Goal: Task Accomplishment & Management: Manage account settings

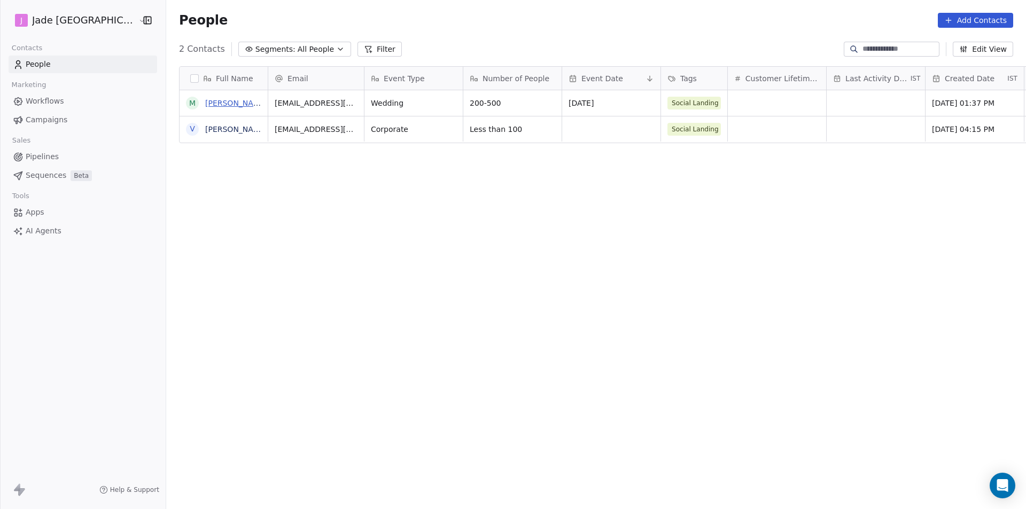
scroll to position [440, 873]
click at [205, 130] on link "[PERSON_NAME]" at bounding box center [236, 129] width 62 height 9
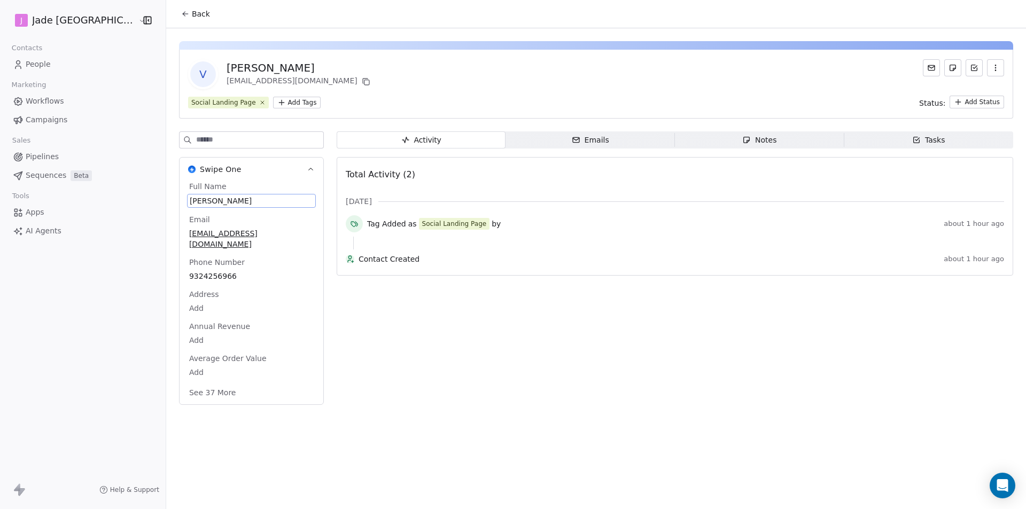
drag, startPoint x: 214, startPoint y: 198, endPoint x: 167, endPoint y: 196, distance: 47.6
click at [187, 196] on div "[PERSON_NAME]" at bounding box center [251, 201] width 129 height 14
drag, startPoint x: 166, startPoint y: 185, endPoint x: 175, endPoint y: 194, distance: 13.2
click at [187, 194] on div "Full Name [PERSON_NAME]" at bounding box center [251, 194] width 129 height 27
click at [187, 183] on span "Full Name" at bounding box center [208, 186] width 42 height 11
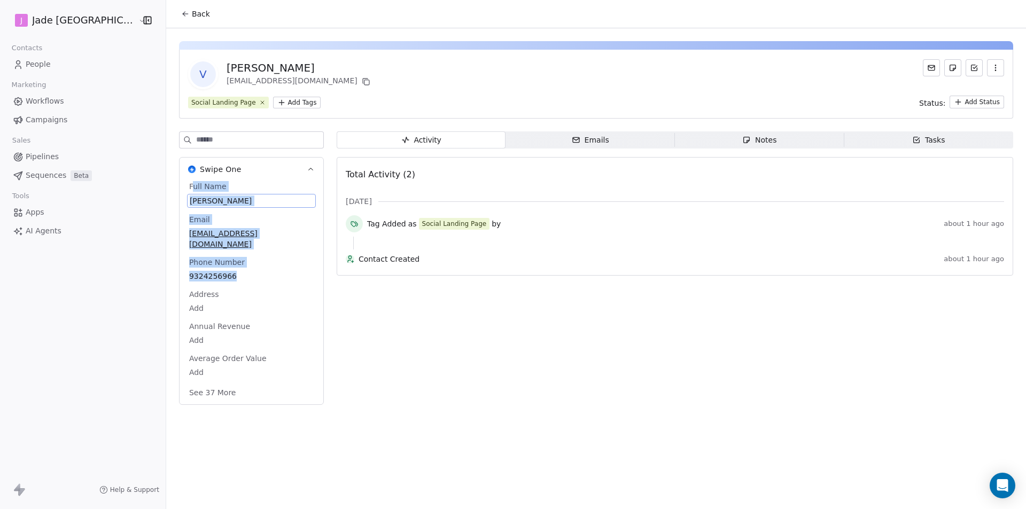
drag, startPoint x: 171, startPoint y: 186, endPoint x: 221, endPoint y: 263, distance: 91.4
click at [221, 263] on div "Full Name [PERSON_NAME] Email [EMAIL_ADDRESS][DOMAIN_NAME] Phone Number [PHONE_…" at bounding box center [251, 290] width 129 height 219
click at [200, 197] on span "[PERSON_NAME]" at bounding box center [251, 200] width 124 height 11
click at [221, 199] on span "[PERSON_NAME]" at bounding box center [251, 201] width 123 height 11
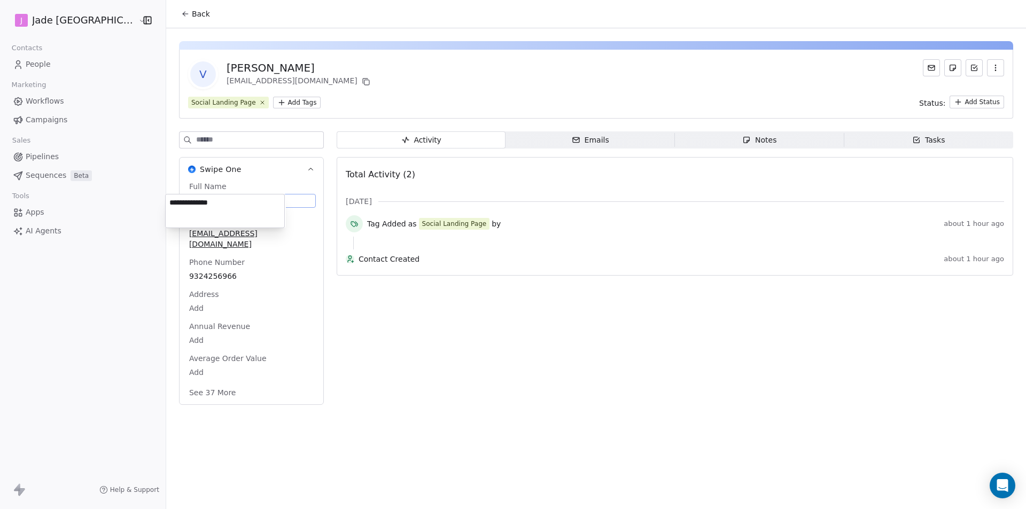
drag, startPoint x: 221, startPoint y: 199, endPoint x: 235, endPoint y: 221, distance: 26.4
click at [167, 200] on textarea "**********" at bounding box center [225, 210] width 119 height 33
click at [189, 249] on html "**********" at bounding box center [513, 254] width 1026 height 509
click at [199, 232] on span "[EMAIL_ADDRESS][DOMAIN_NAME]" at bounding box center [251, 237] width 124 height 21
drag, startPoint x: 268, startPoint y: 238, endPoint x: 186, endPoint y: 235, distance: 81.8
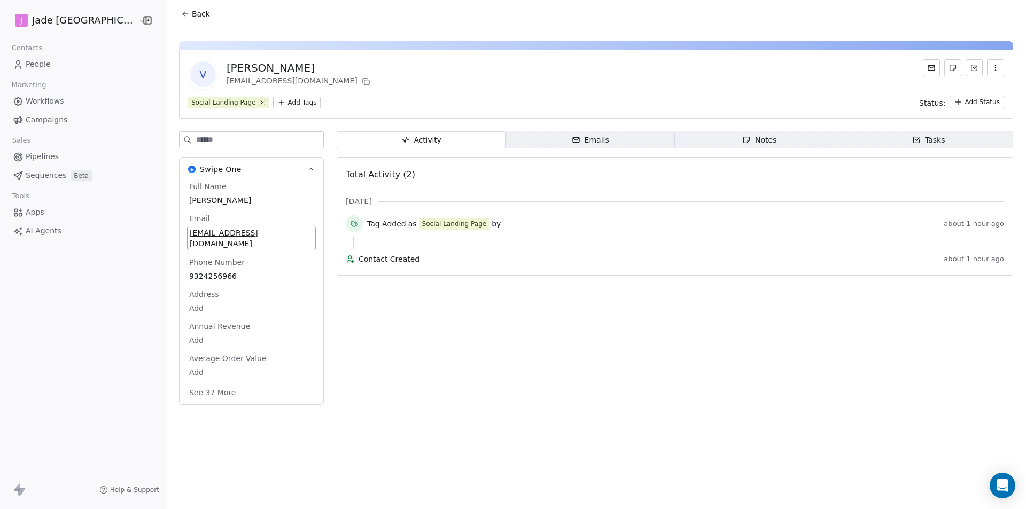
click at [190, 235] on span "[EMAIL_ADDRESS][DOMAIN_NAME]" at bounding box center [251, 238] width 123 height 21
click at [192, 14] on span "Back" at bounding box center [201, 14] width 18 height 11
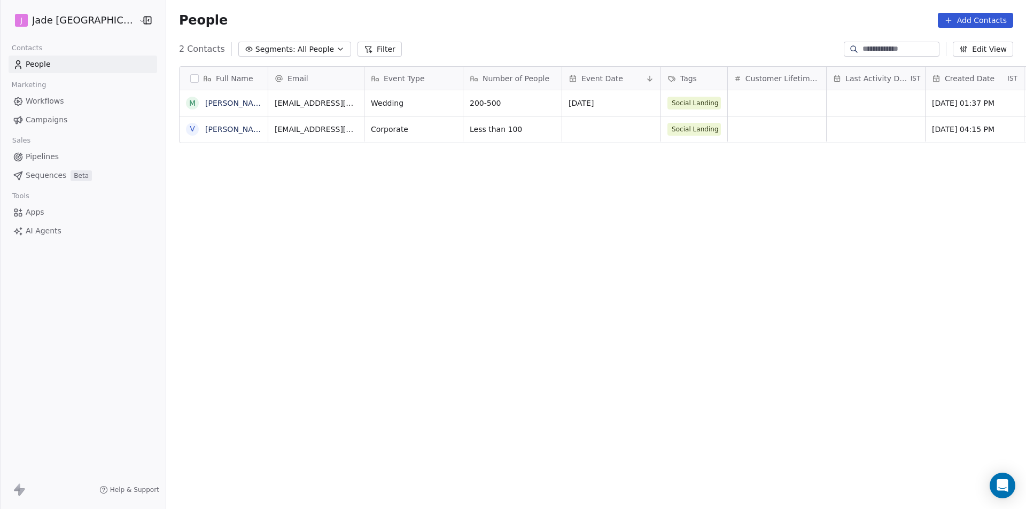
scroll to position [440, 873]
click at [205, 132] on link "[PERSON_NAME]" at bounding box center [236, 129] width 62 height 9
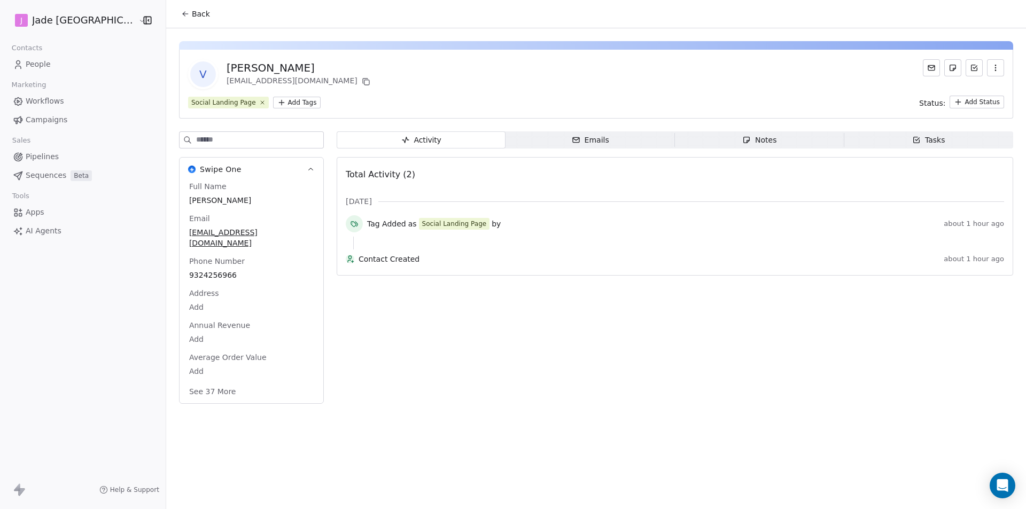
click at [181, 16] on icon at bounding box center [185, 14] width 9 height 9
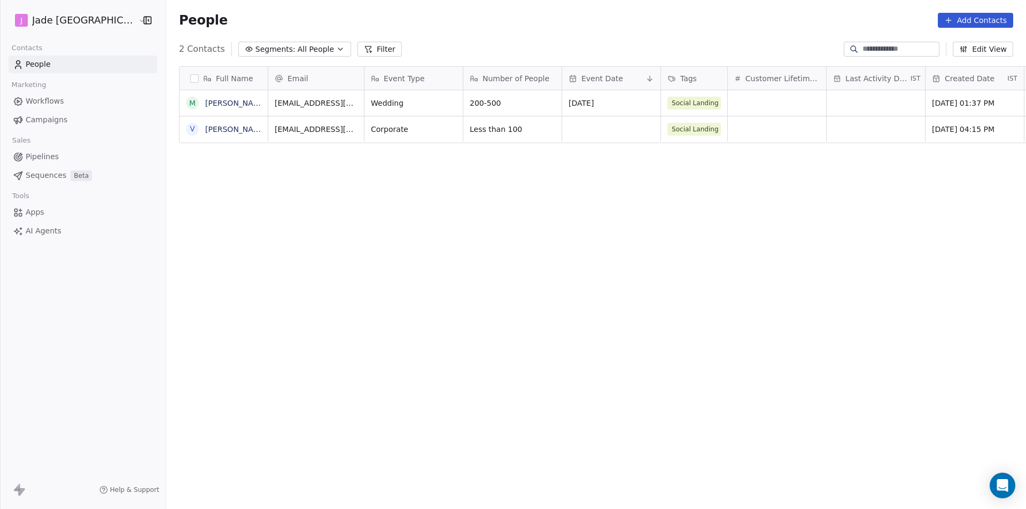
scroll to position [440, 873]
click at [231, 106] on link "[PERSON_NAME]" at bounding box center [236, 103] width 62 height 9
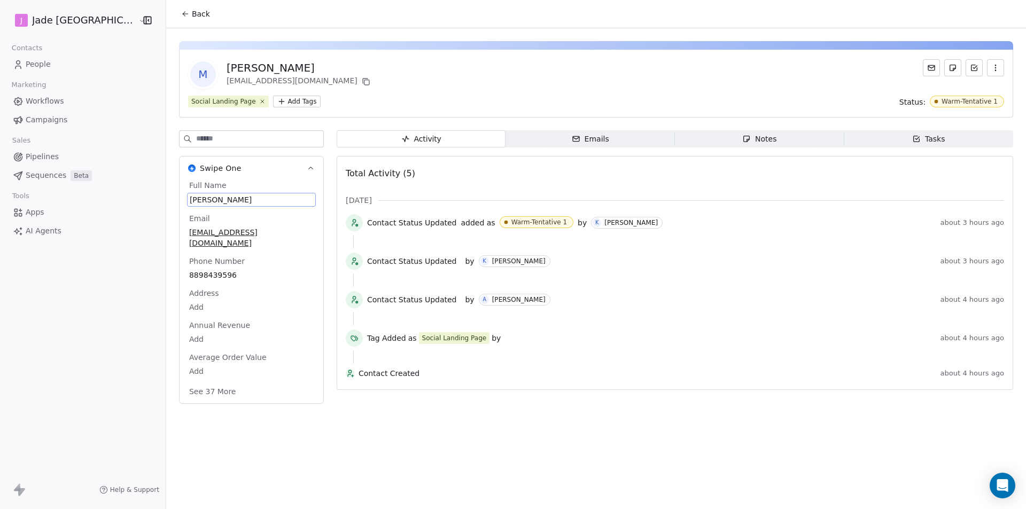
drag, startPoint x: 232, startPoint y: 194, endPoint x: 192, endPoint y: 196, distance: 40.1
click at [192, 196] on span "[PERSON_NAME]" at bounding box center [251, 199] width 123 height 11
click at [225, 197] on span "[PERSON_NAME]" at bounding box center [251, 199] width 123 height 11
click at [229, 198] on span "[PERSON_NAME]" at bounding box center [251, 199] width 123 height 11
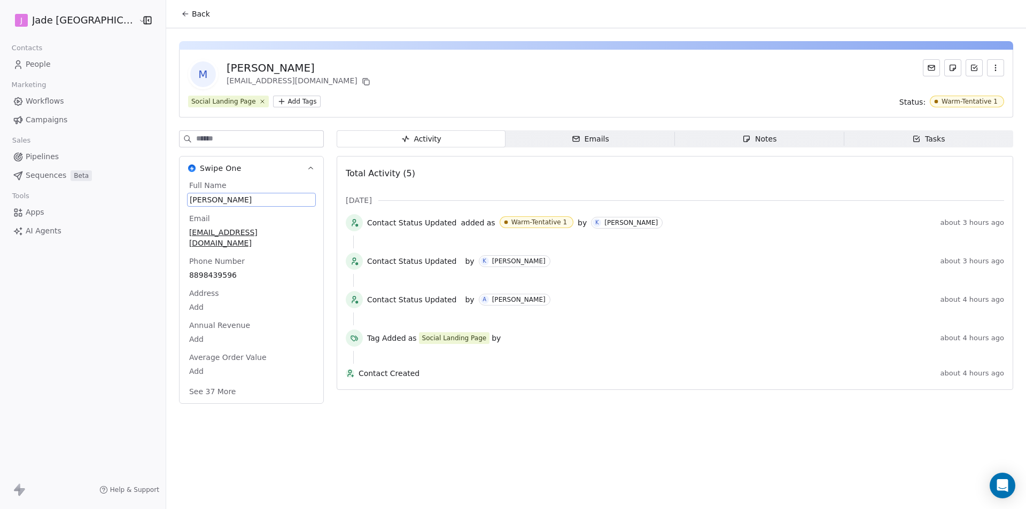
click at [229, 198] on span "[PERSON_NAME]" at bounding box center [251, 199] width 123 height 11
click at [232, 198] on textarea "**********" at bounding box center [225, 209] width 119 height 33
drag, startPoint x: 233, startPoint y: 201, endPoint x: 170, endPoint y: 205, distance: 62.6
click at [170, 205] on textarea "**********" at bounding box center [225, 209] width 119 height 33
type textarea "**********"
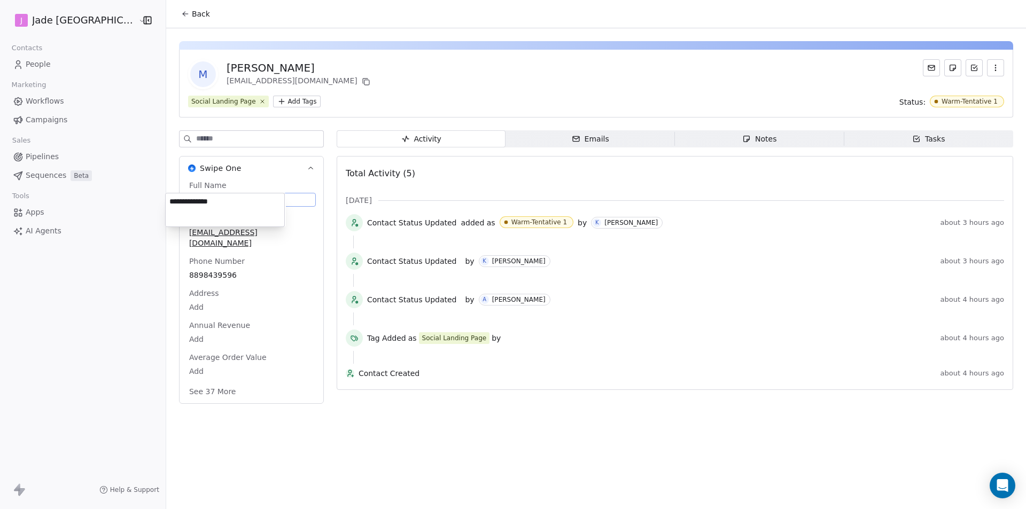
click at [627, 425] on html "**********" at bounding box center [513, 254] width 1026 height 509
click at [192, 18] on span "Back" at bounding box center [201, 14] width 18 height 11
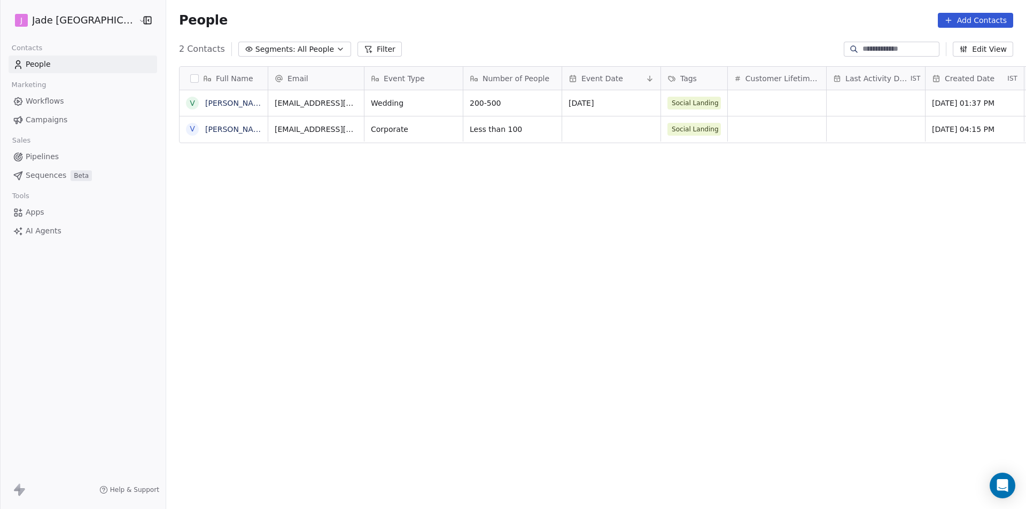
scroll to position [440, 873]
click at [224, 105] on link "[PERSON_NAME]" at bounding box center [236, 103] width 62 height 9
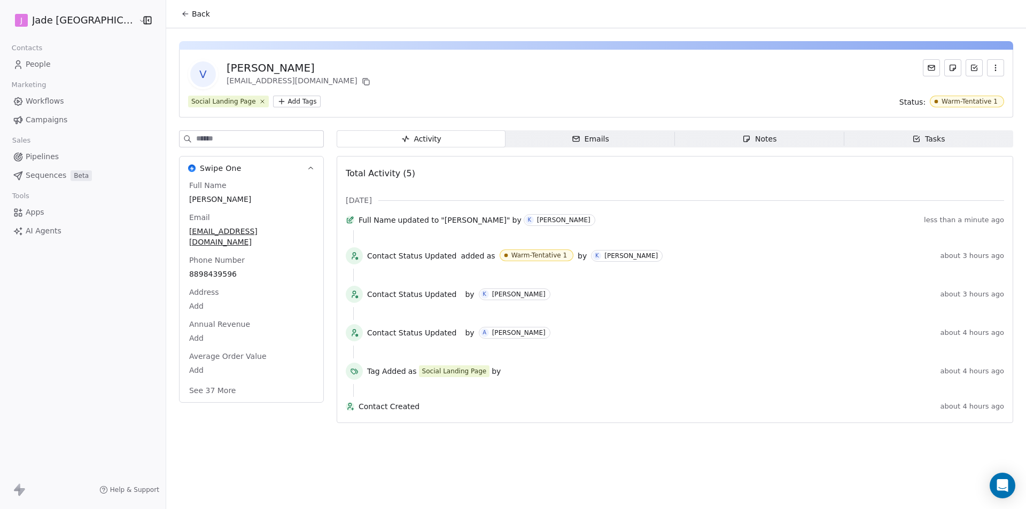
click at [216, 198] on span "[PERSON_NAME]" at bounding box center [251, 199] width 124 height 11
click at [216, 198] on span "[PERSON_NAME]" at bounding box center [251, 199] width 123 height 11
type textarea "*"
click at [215, 204] on textarea "**********" at bounding box center [225, 209] width 119 height 33
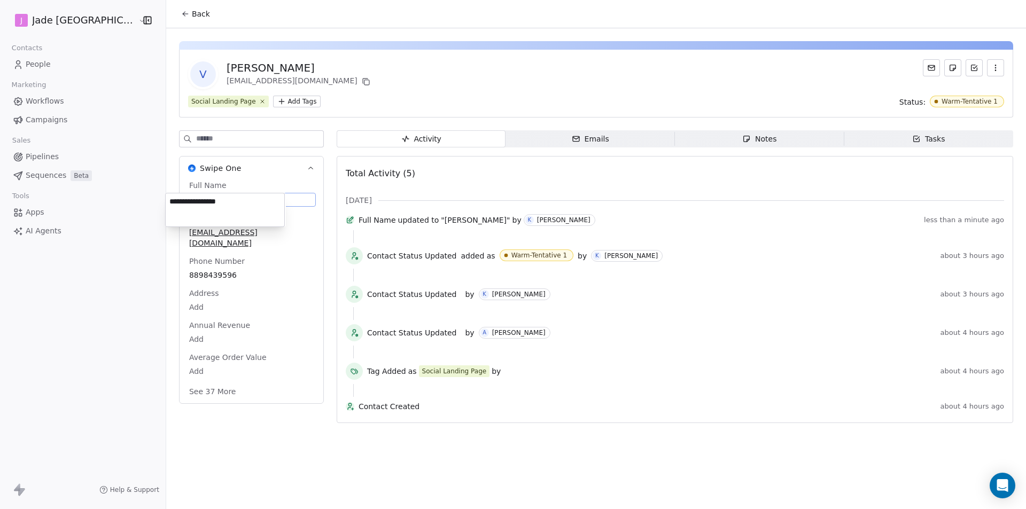
type textarea "**********"
click at [119, 204] on html "**********" at bounding box center [513, 254] width 1026 height 509
click at [232, 200] on span "[PERSON_NAME]" at bounding box center [251, 199] width 123 height 11
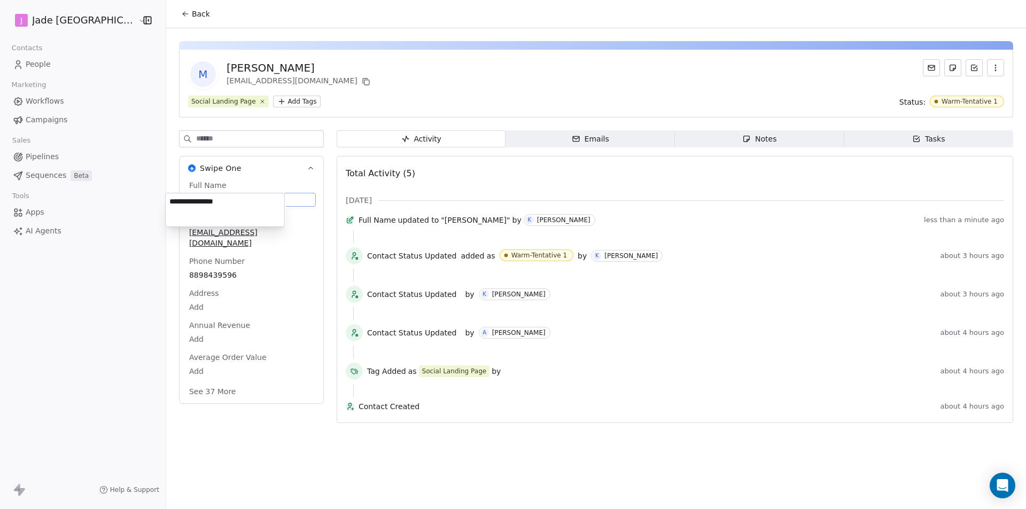
drag, startPoint x: 233, startPoint y: 201, endPoint x: 171, endPoint y: 201, distance: 62.5
click at [171, 201] on textarea "**********" at bounding box center [225, 209] width 119 height 33
click at [473, 506] on html "**********" at bounding box center [513, 254] width 1026 height 509
click at [190, 228] on span "[EMAIL_ADDRESS][DOMAIN_NAME]" at bounding box center [251, 236] width 123 height 21
click at [267, 231] on span "[EMAIL_ADDRESS][DOMAIN_NAME]" at bounding box center [251, 236] width 123 height 21
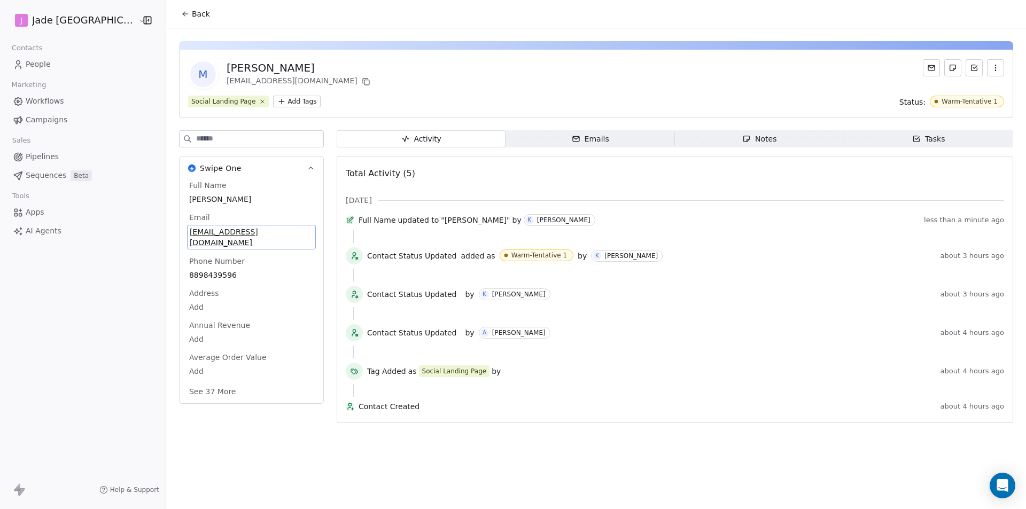
click at [267, 231] on span "[EMAIL_ADDRESS][DOMAIN_NAME]" at bounding box center [251, 236] width 123 height 21
drag, startPoint x: 267, startPoint y: 231, endPoint x: 169, endPoint y: 238, distance: 98.5
click at [169, 238] on input "**********" at bounding box center [225, 238] width 115 height 21
click at [210, 260] on html "**********" at bounding box center [513, 254] width 1026 height 509
click at [210, 269] on span "8898439596" at bounding box center [251, 274] width 123 height 11
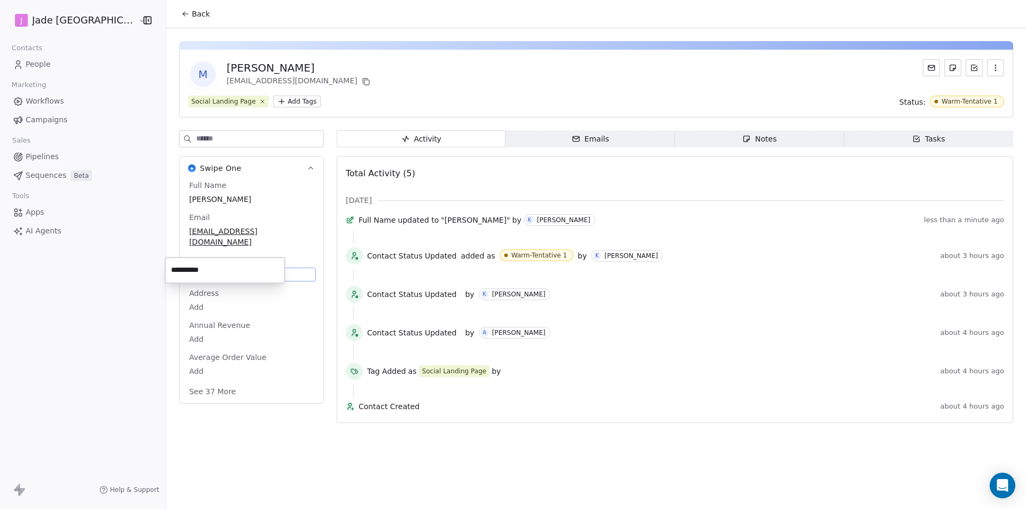
drag, startPoint x: 217, startPoint y: 267, endPoint x: 197, endPoint y: 286, distance: 27.6
click at [171, 271] on input "**********" at bounding box center [224, 270] width 115 height 21
click at [175, 13] on html "**********" at bounding box center [513, 254] width 1026 height 509
click at [192, 10] on span "Back" at bounding box center [201, 14] width 18 height 11
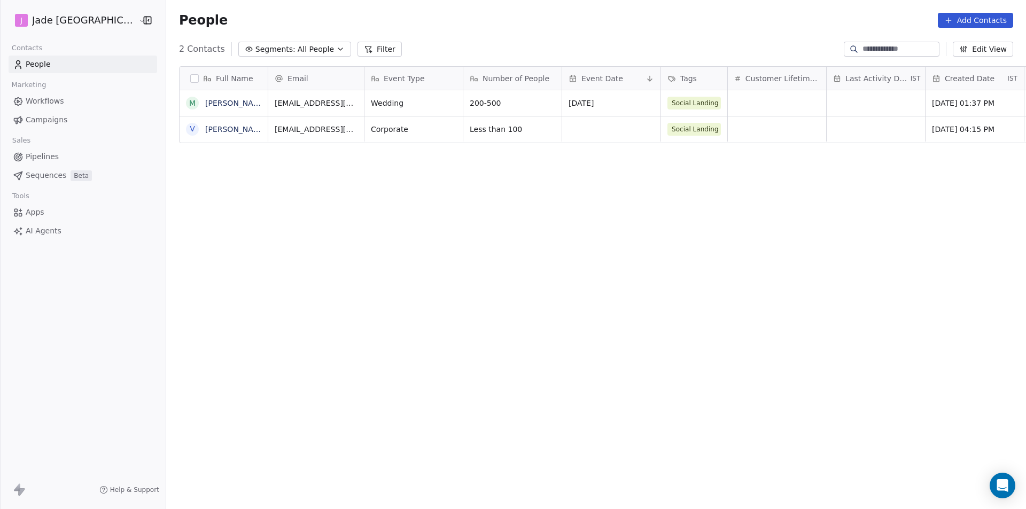
scroll to position [440, 873]
click at [217, 131] on link "[PERSON_NAME]" at bounding box center [236, 129] width 62 height 9
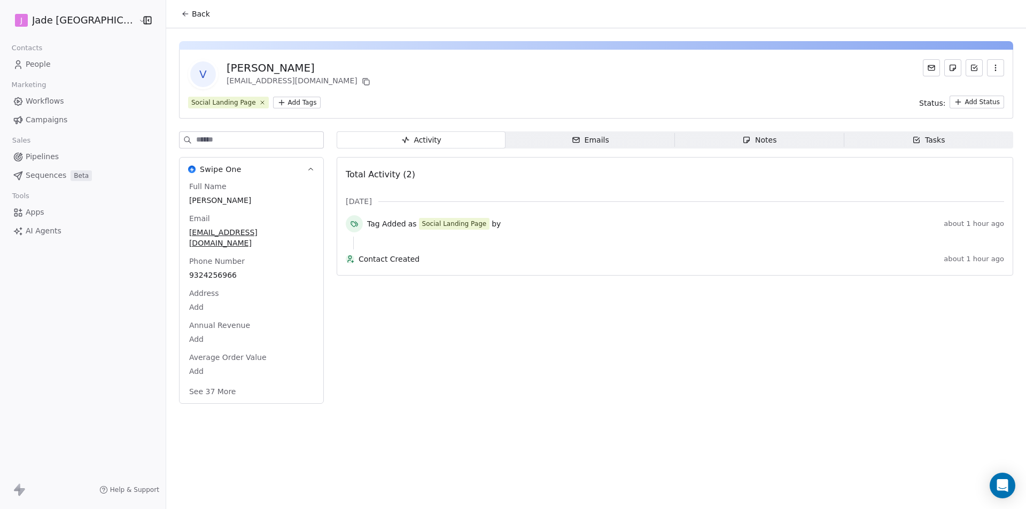
click at [175, 19] on button "Back" at bounding box center [196, 13] width 42 height 19
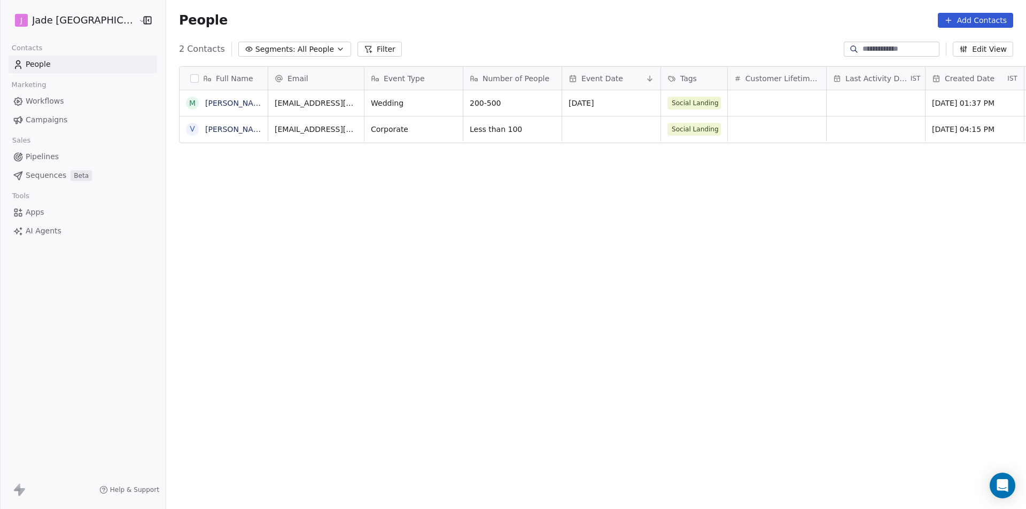
scroll to position [440, 873]
drag, startPoint x: 842, startPoint y: 174, endPoint x: 591, endPoint y: 204, distance: 252.3
click at [591, 204] on div "Full Name M [PERSON_NAME] V [PERSON_NAME] Email Event Type Number of People Eve…" at bounding box center [595, 282] width 859 height 448
click at [384, 80] on span "Event Type" at bounding box center [404, 78] width 41 height 11
click at [427, 161] on html "[PERSON_NAME] [GEOGRAPHIC_DATA] Contacts People Marketing Workflows Campaigns S…" at bounding box center [513, 254] width 1026 height 509
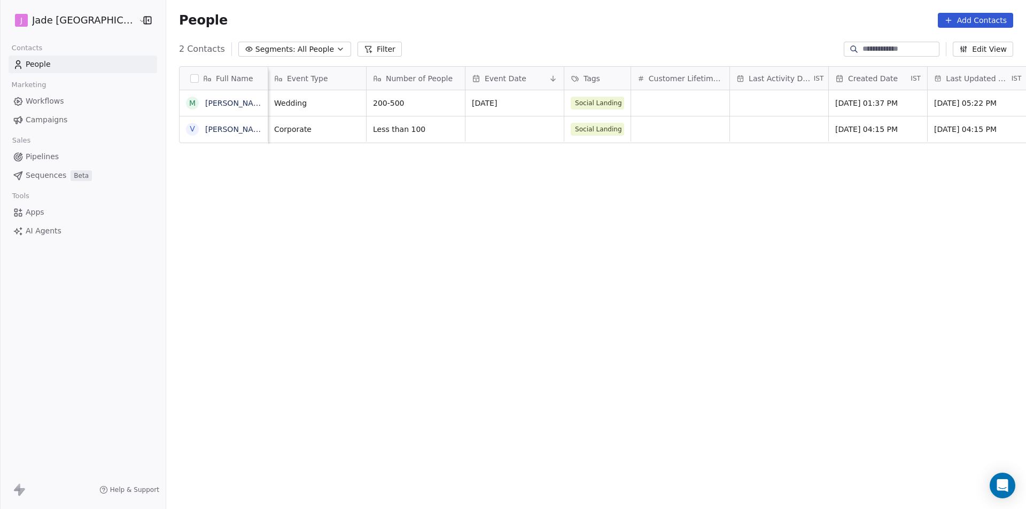
scroll to position [0, 167]
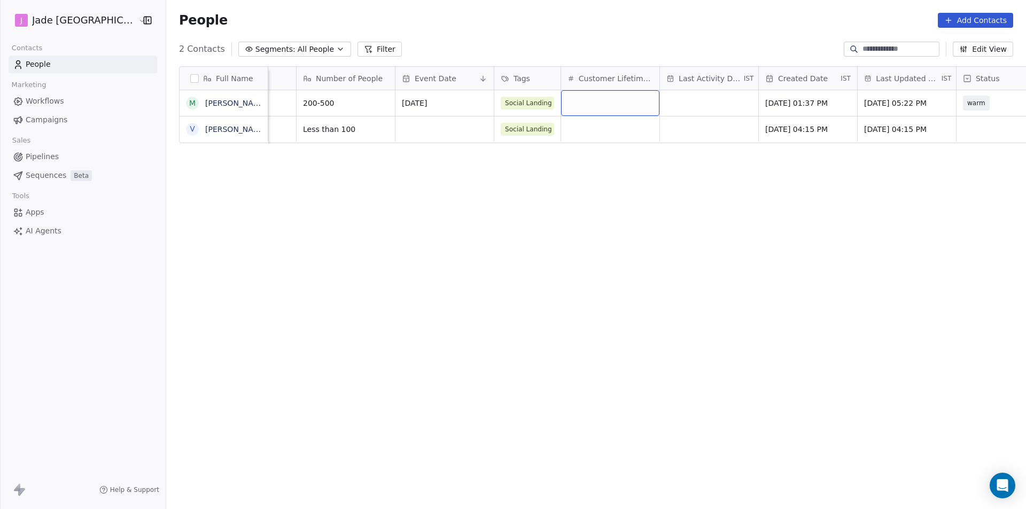
click at [574, 102] on div "grid" at bounding box center [610, 103] width 98 height 26
click at [674, 101] on html "[PERSON_NAME] [GEOGRAPHIC_DATA] Contacts People Marketing Workflows Campaigns S…" at bounding box center [513, 254] width 1026 height 509
click at [674, 101] on div "grid" at bounding box center [709, 103] width 98 height 26
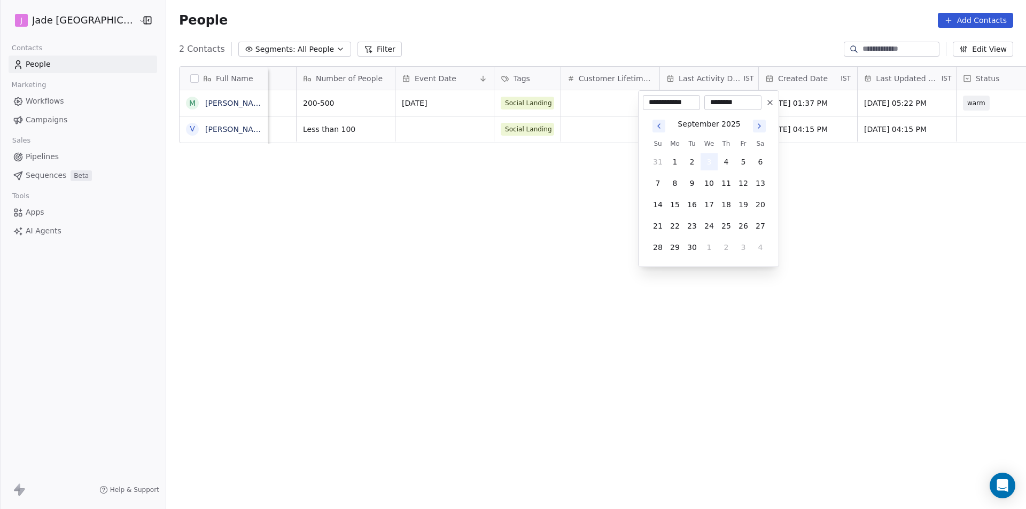
click at [714, 165] on button "3" at bounding box center [708, 161] width 17 height 17
click at [714, 162] on button "3" at bounding box center [708, 161] width 17 height 17
click at [710, 161] on button "3" at bounding box center [708, 161] width 17 height 17
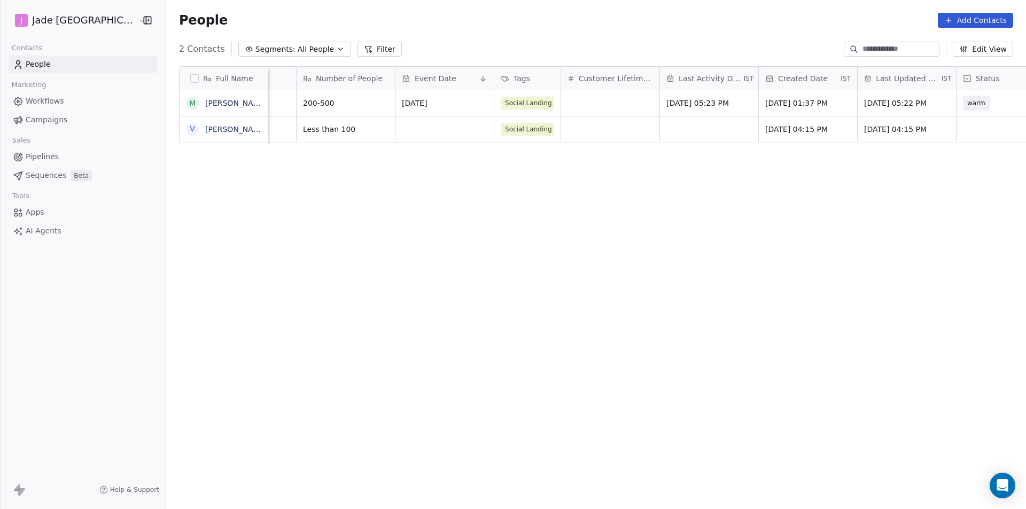
click at [487, 193] on html "[PERSON_NAME] [GEOGRAPHIC_DATA] Contacts People Marketing Workflows Campaigns S…" at bounding box center [513, 254] width 1026 height 509
click at [33, 158] on span "Pipelines" at bounding box center [42, 156] width 33 height 11
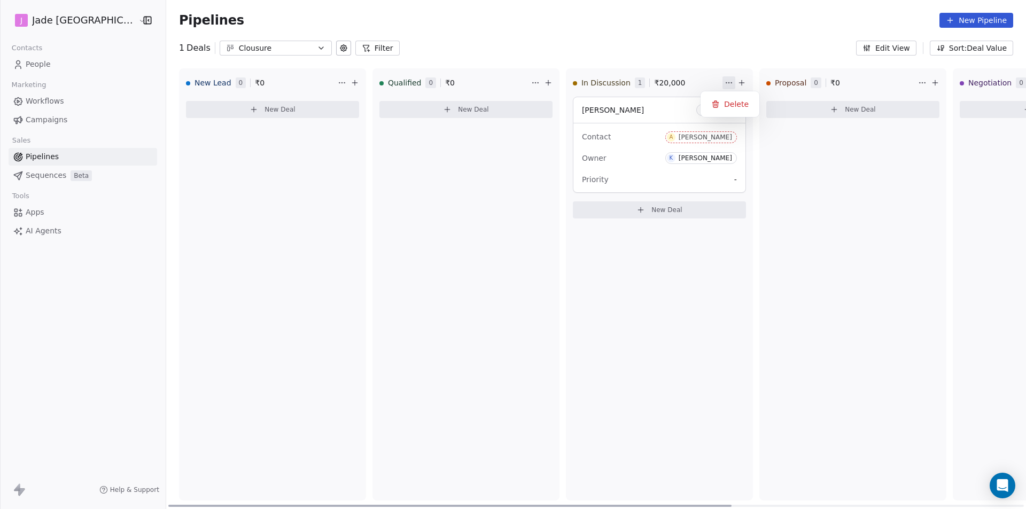
click at [701, 86] on html "[PERSON_NAME] Mumbai Contacts People Marketing Workflows Campaigns Sales Pipeli…" at bounding box center [513, 254] width 1026 height 509
click at [725, 101] on div "Delete" at bounding box center [730, 104] width 50 height 17
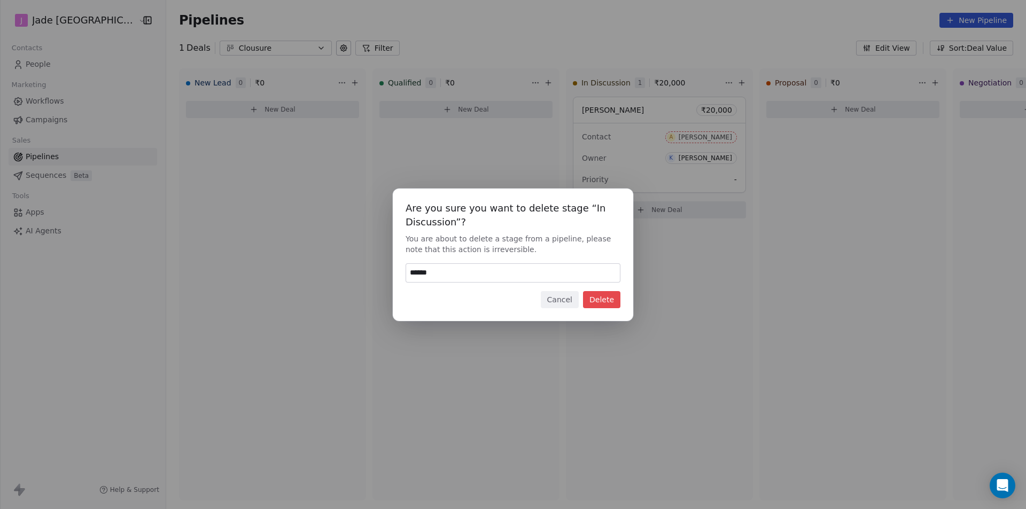
type input "******"
click at [614, 299] on button "Delete" at bounding box center [601, 299] width 37 height 17
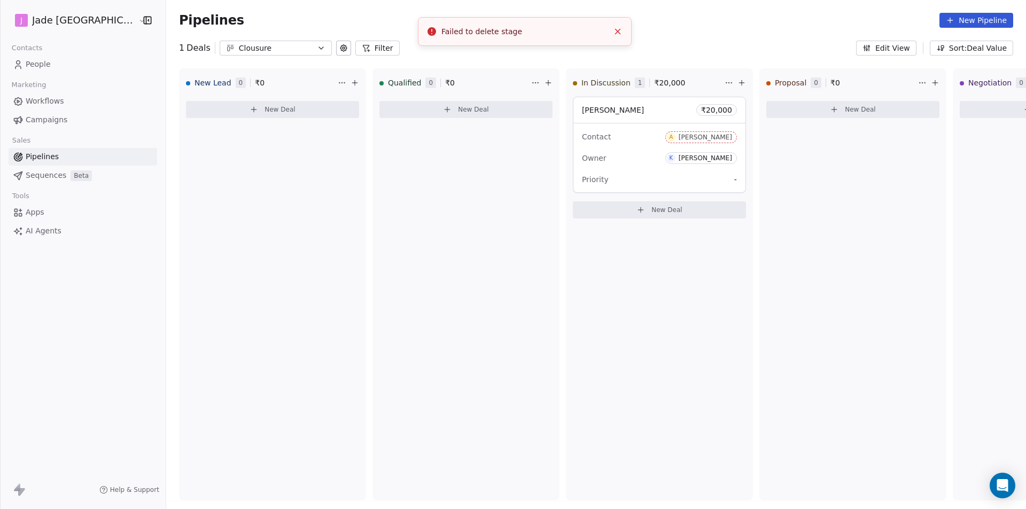
click at [615, 33] on icon "Close toast" at bounding box center [618, 32] width 10 height 10
click at [45, 183] on link "Sequences Beta" at bounding box center [83, 176] width 149 height 18
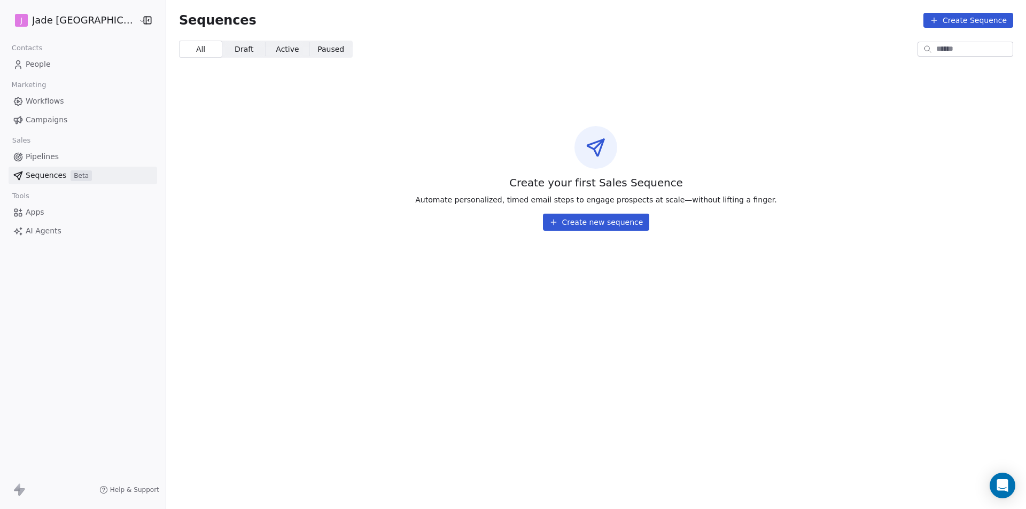
click at [48, 122] on span "Campaigns" at bounding box center [47, 119] width 42 height 11
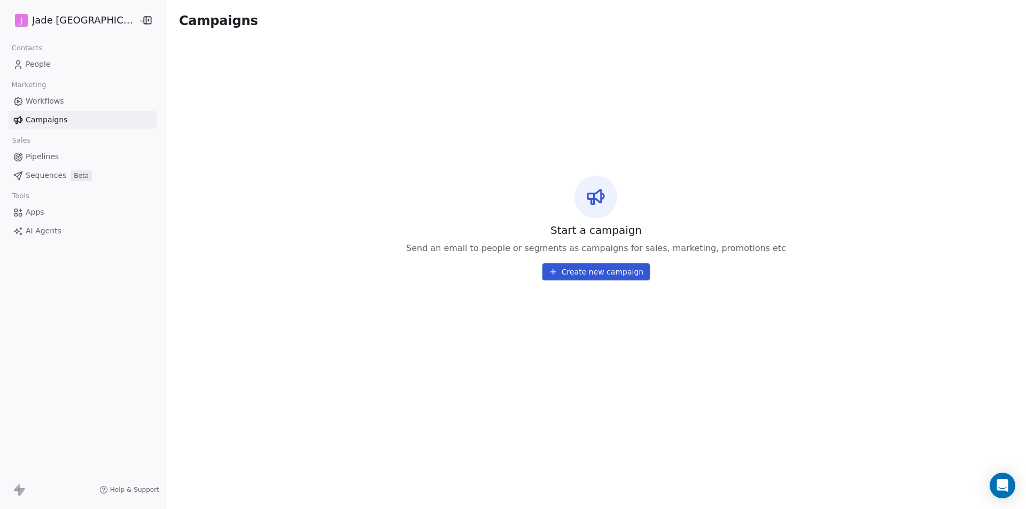
click at [36, 93] on span "Marketing" at bounding box center [29, 85] width 44 height 16
click at [42, 97] on span "Workflows" at bounding box center [45, 101] width 38 height 11
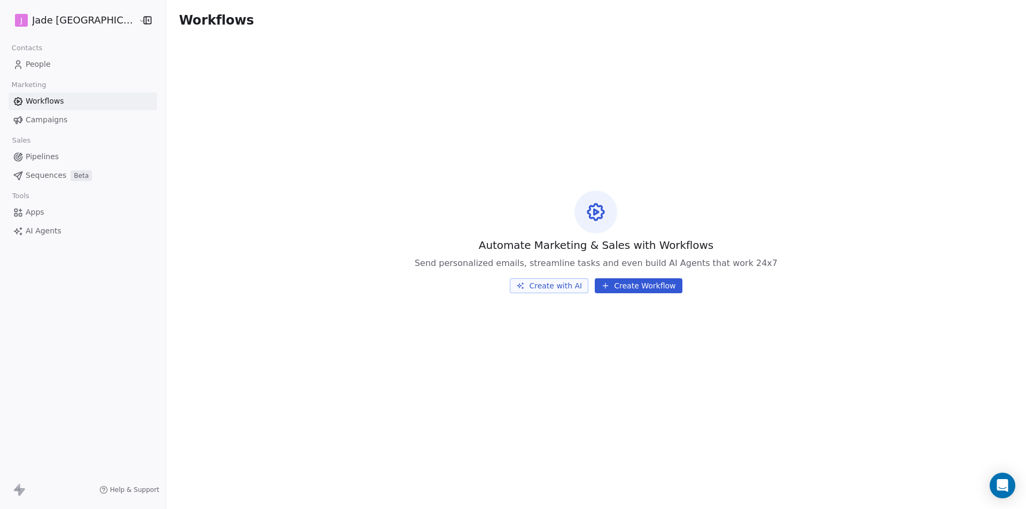
click at [34, 51] on span "Contacts" at bounding box center [27, 48] width 40 height 16
click at [623, 295] on div "Automate Marketing & Sales with Workflows Send personalized emails, streamline …" at bounding box center [595, 242] width 859 height 402
click at [624, 290] on button "Create Workflow" at bounding box center [638, 285] width 87 height 15
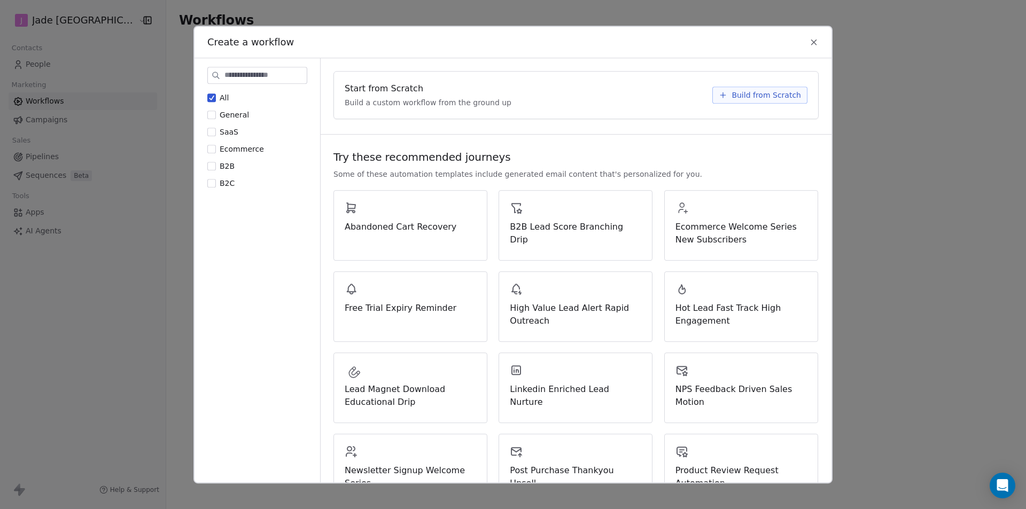
click at [809, 45] on icon at bounding box center [814, 42] width 10 height 10
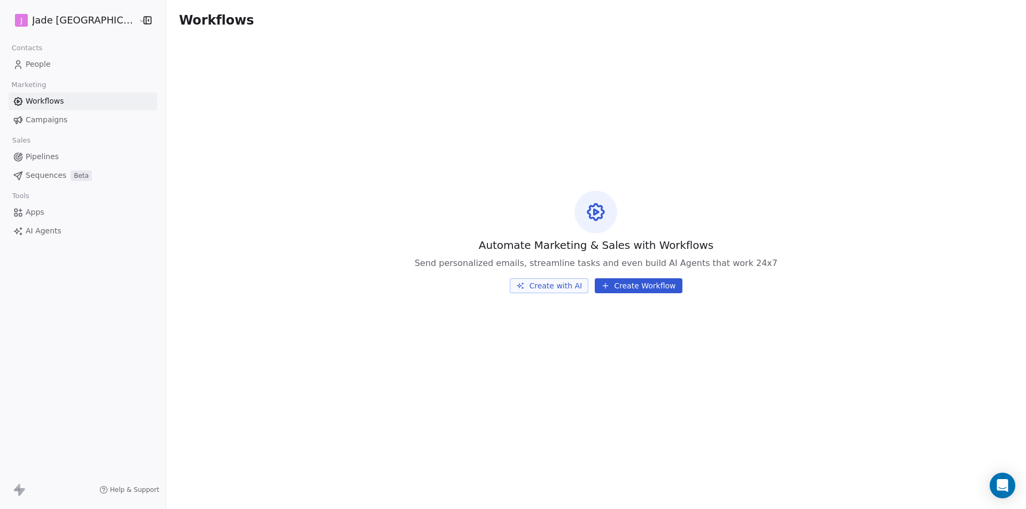
click at [57, 65] on link "People" at bounding box center [83, 65] width 149 height 18
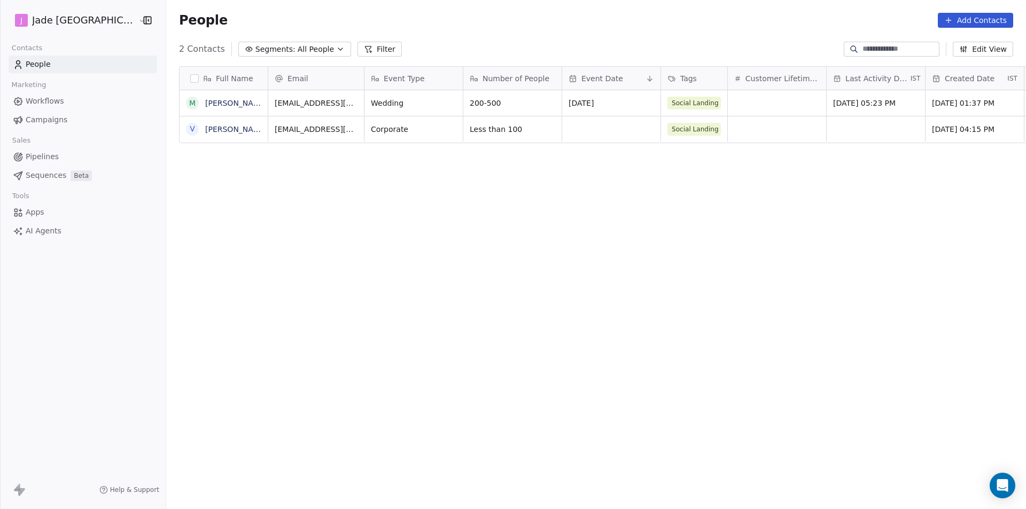
scroll to position [440, 873]
click at [563, 127] on div "grid" at bounding box center [611, 128] width 98 height 25
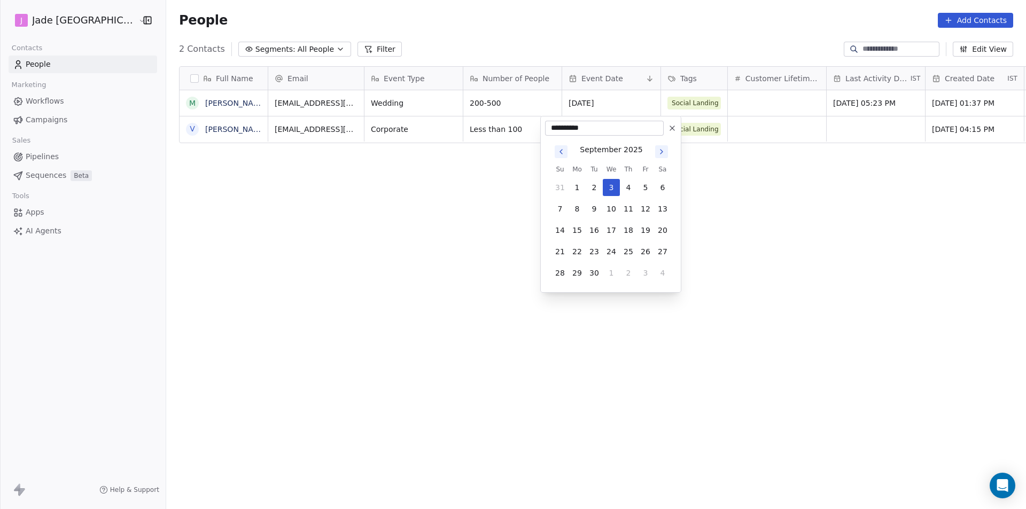
click at [752, 175] on html "**********" at bounding box center [513, 254] width 1026 height 509
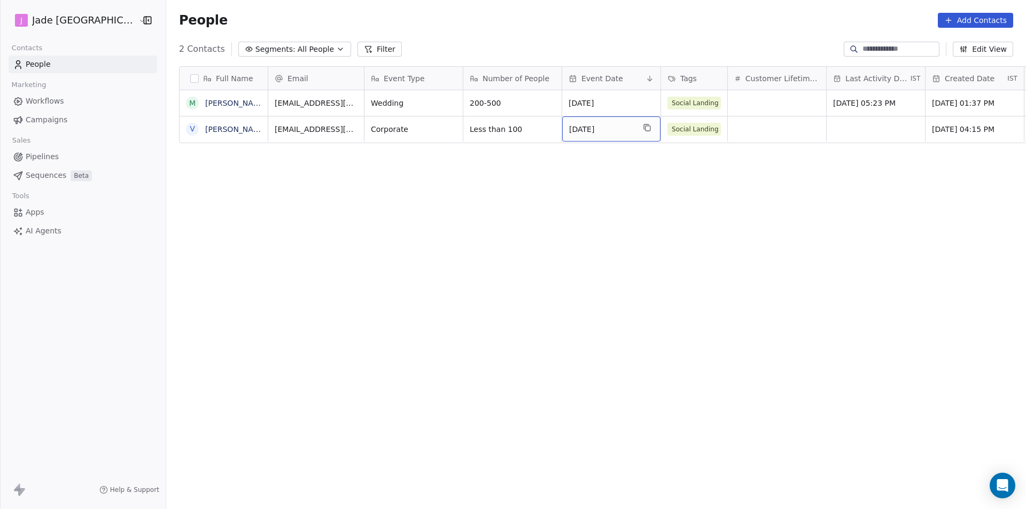
click at [569, 127] on span "[DATE]" at bounding box center [601, 129] width 65 height 11
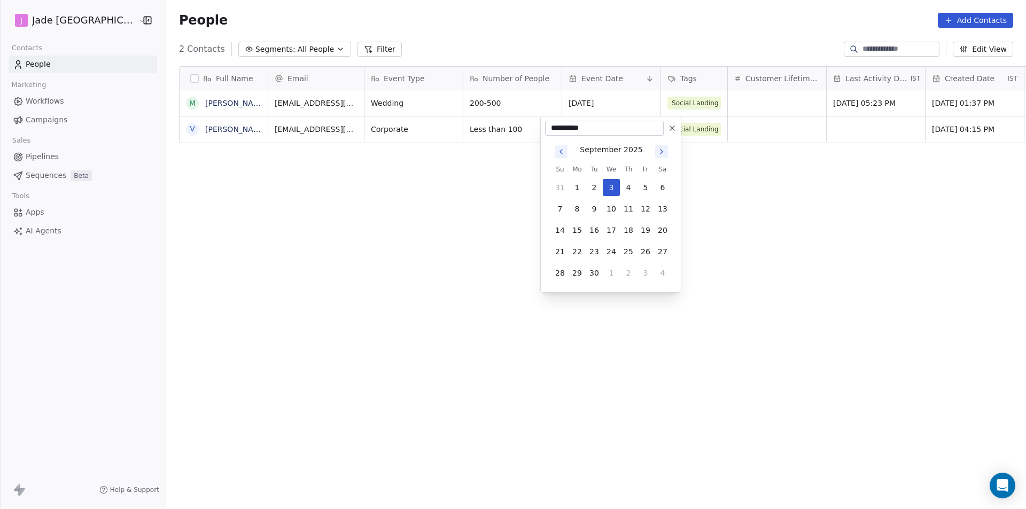
click at [671, 128] on icon at bounding box center [672, 128] width 4 height 4
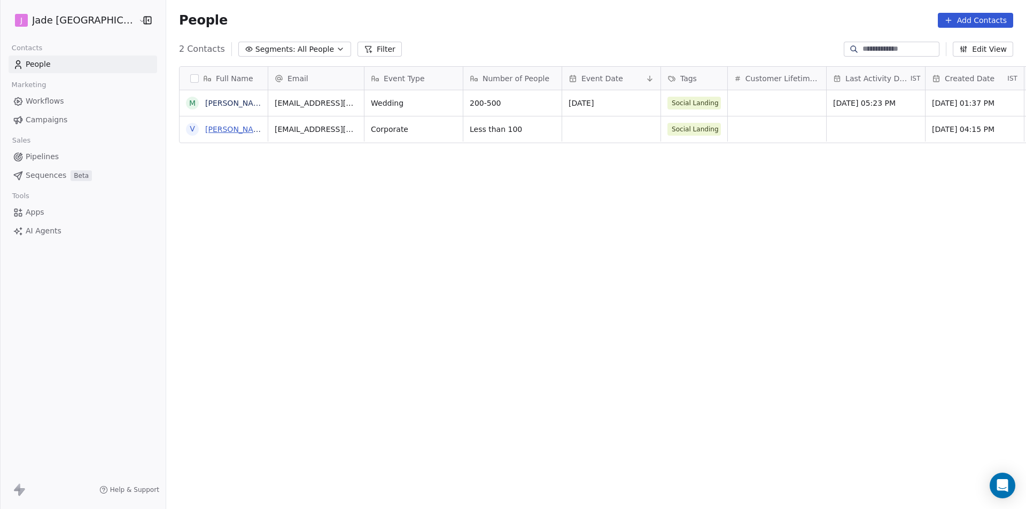
click at [210, 133] on link "[PERSON_NAME]" at bounding box center [236, 129] width 62 height 9
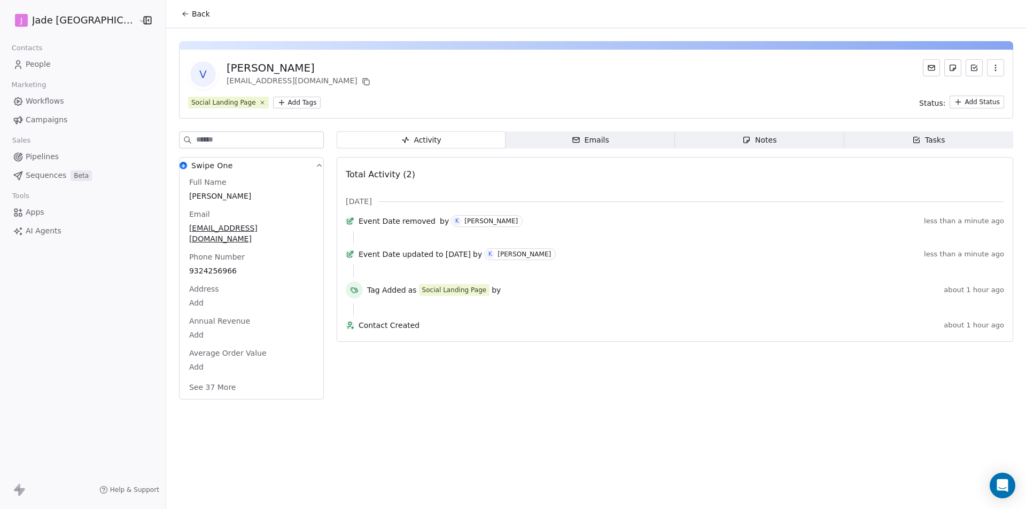
click at [181, 16] on icon at bounding box center [185, 14] width 9 height 9
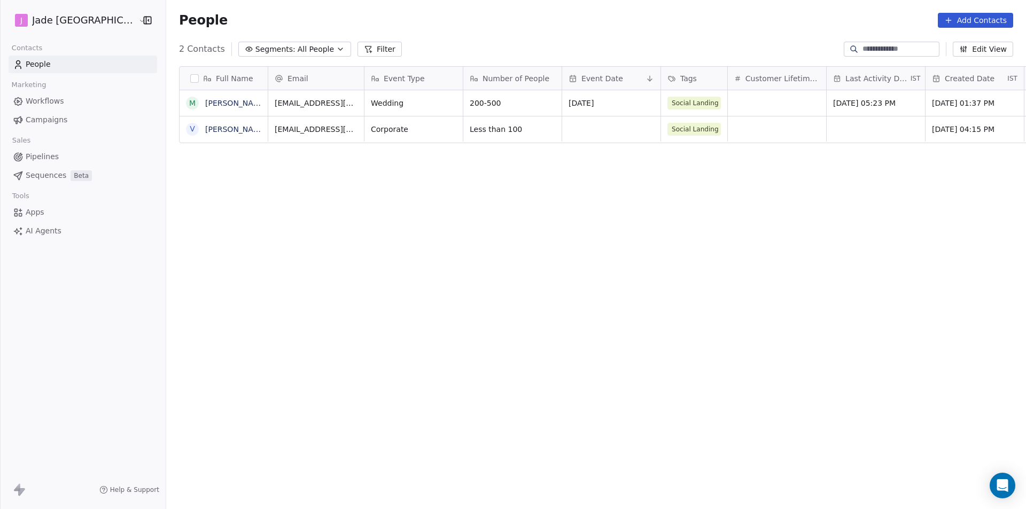
scroll to position [440, 873]
click at [209, 99] on link "[PERSON_NAME]" at bounding box center [236, 103] width 62 height 9
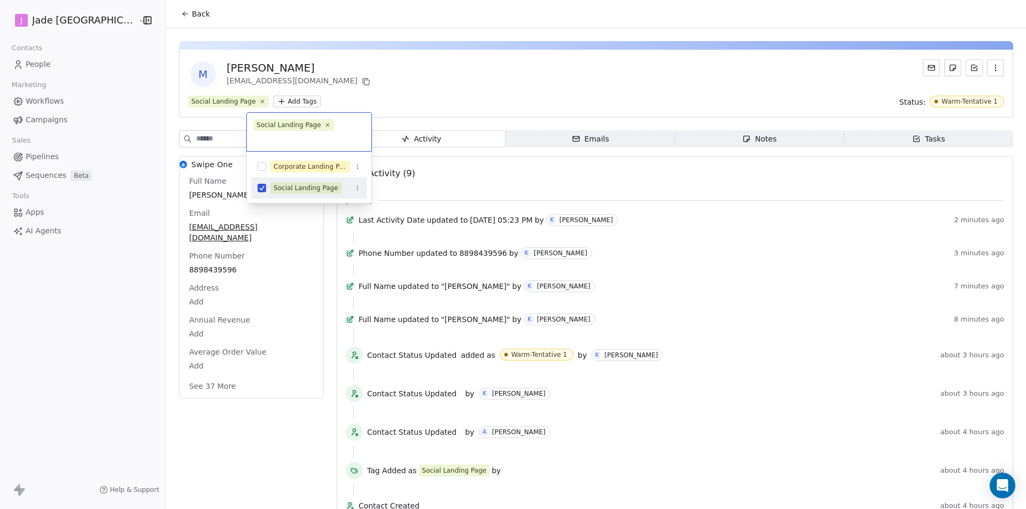
click at [268, 101] on html "[PERSON_NAME] Mumbai Contacts People Marketing Workflows Campaigns Sales Pipeli…" at bounding box center [513, 254] width 1026 height 509
click at [167, 11] on html "[PERSON_NAME] Mumbai Contacts People Marketing Workflows Campaigns Sales Pipeli…" at bounding box center [513, 254] width 1026 height 509
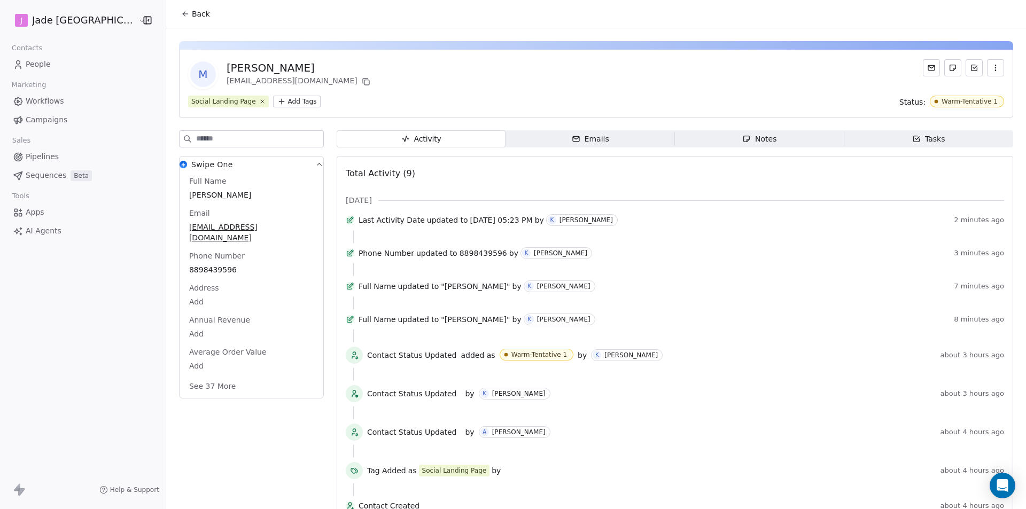
click at [192, 13] on span "Back" at bounding box center [201, 14] width 18 height 11
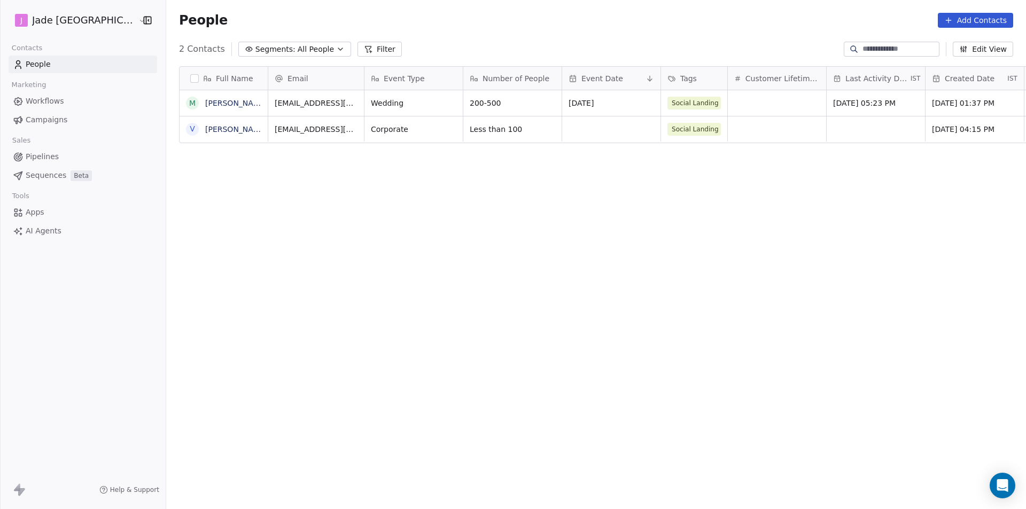
click at [524, 325] on div "Full Name M [PERSON_NAME] V [PERSON_NAME] Email Event Type Number of People Eve…" at bounding box center [595, 282] width 859 height 448
click at [565, 127] on div "grid" at bounding box center [611, 128] width 98 height 25
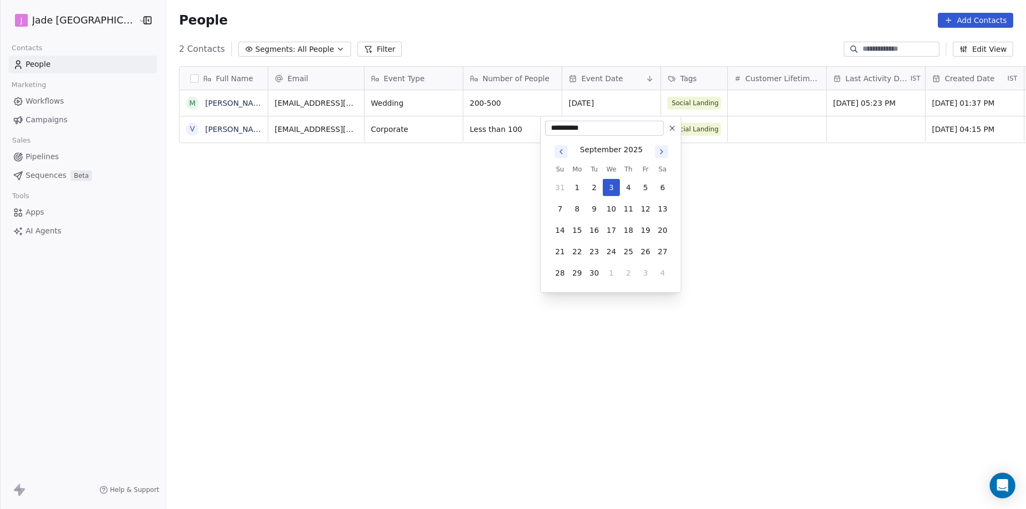
click at [381, 155] on html "**********" at bounding box center [513, 254] width 1026 height 509
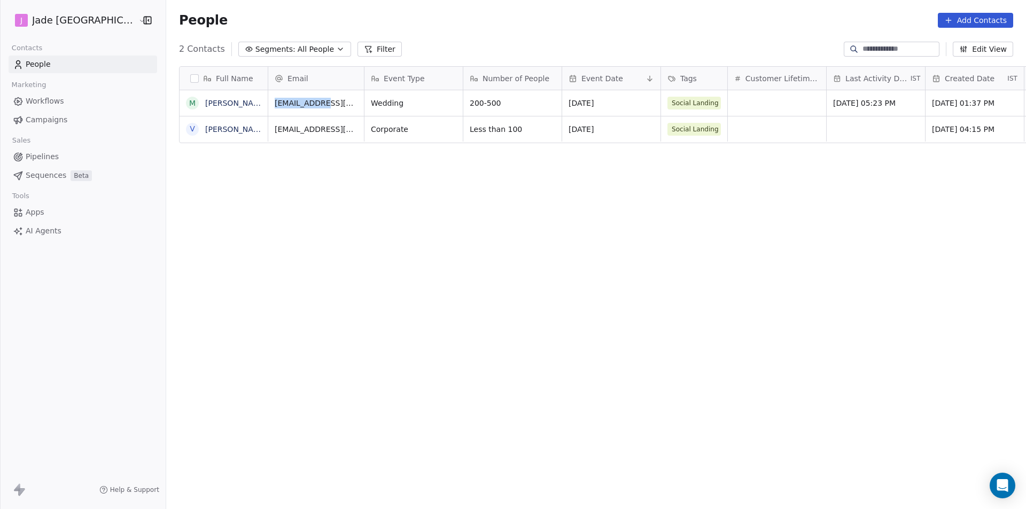
click at [381, 155] on div "Full Name M [PERSON_NAME] V [PERSON_NAME] Email Event Type Number of People Eve…" at bounding box center [595, 282] width 859 height 448
click at [761, 124] on div "grid" at bounding box center [777, 128] width 98 height 25
click at [827, 124] on html "[PERSON_NAME] [GEOGRAPHIC_DATA] Contacts People Marketing Workflows Campaigns S…" at bounding box center [513, 254] width 1026 height 509
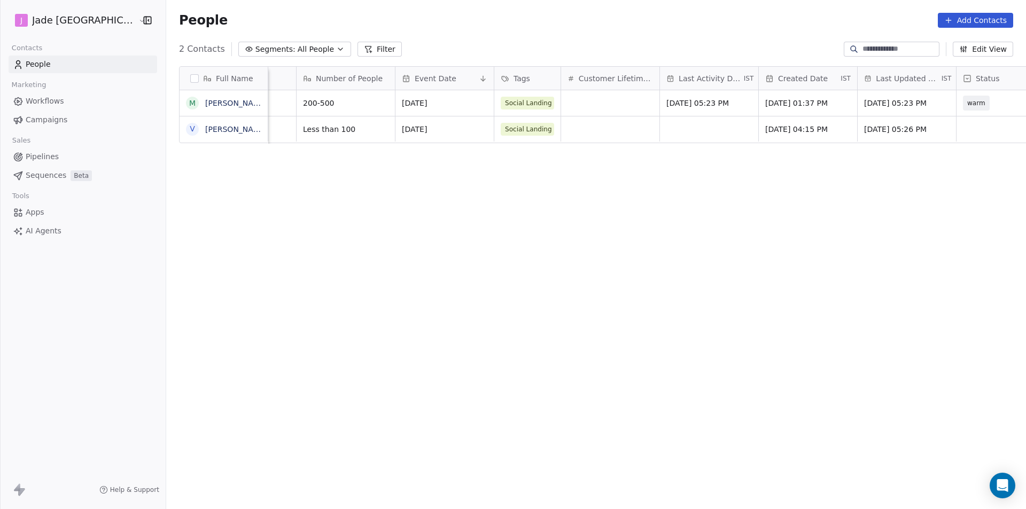
scroll to position [0, 192]
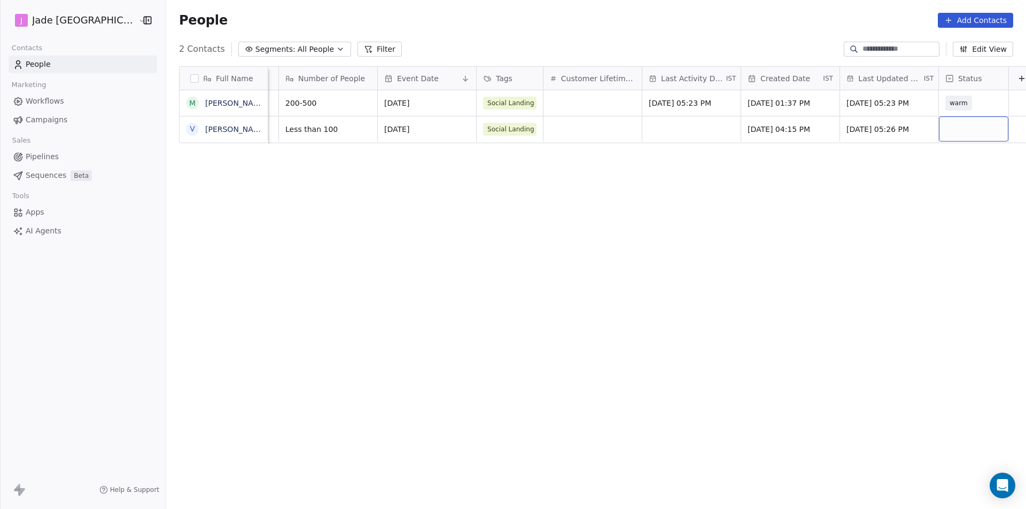
drag, startPoint x: 951, startPoint y: 137, endPoint x: 948, endPoint y: 122, distance: 15.2
click at [948, 122] on div "grid" at bounding box center [973, 128] width 69 height 25
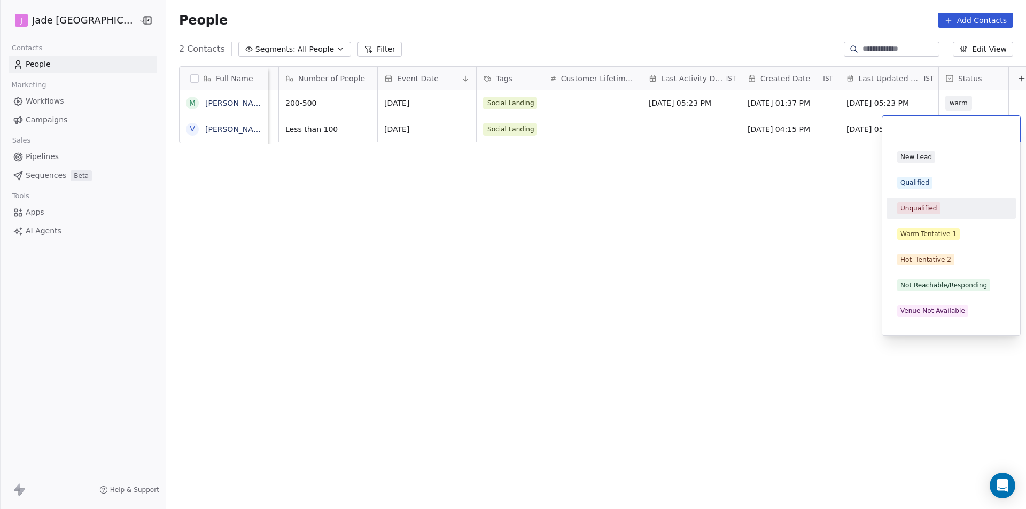
click at [927, 207] on div "Unqualified" at bounding box center [918, 209] width 37 height 10
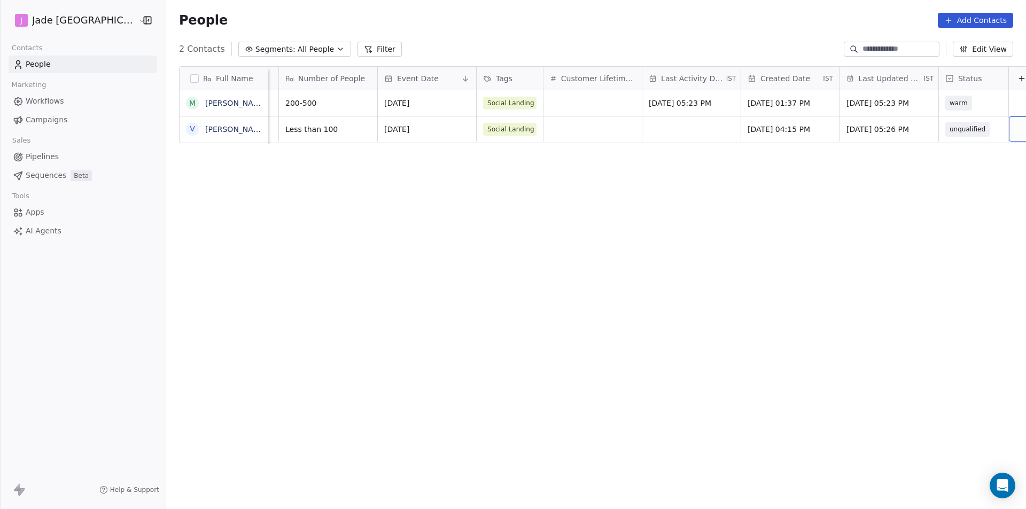
click at [1009, 129] on div "grid" at bounding box center [1022, 128] width 26 height 25
click at [987, 164] on html "[PERSON_NAME] [GEOGRAPHIC_DATA] Contacts People Marketing Workflows Campaigns S…" at bounding box center [513, 254] width 1026 height 509
drag, startPoint x: 376, startPoint y: 183, endPoint x: 839, endPoint y: 294, distance: 476.2
click at [839, 294] on div "Full Name M [PERSON_NAME] V [PERSON_NAME] Email Event Type Number of People Eve…" at bounding box center [595, 282] width 859 height 448
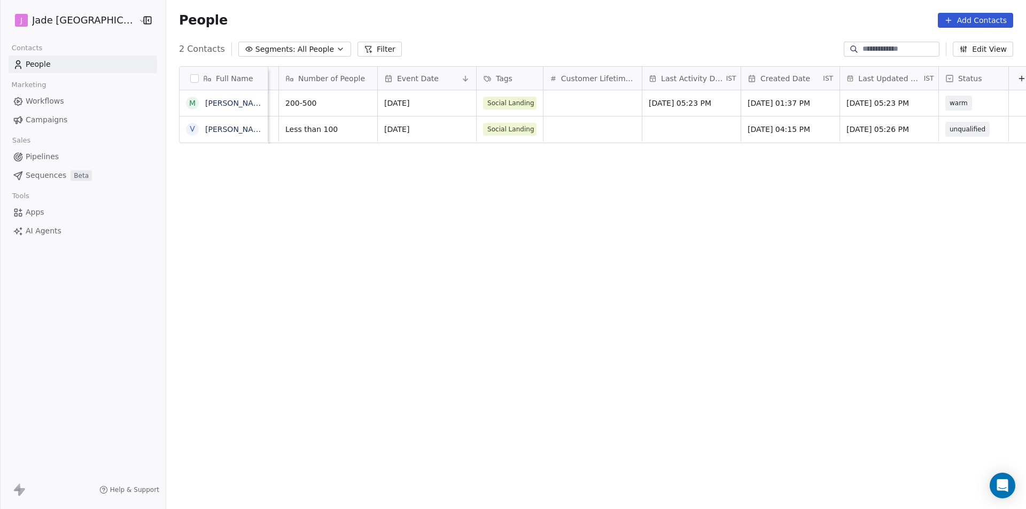
click at [374, 217] on div "Full Name M [PERSON_NAME] V [PERSON_NAME] Email Event Type Number of People Eve…" at bounding box center [595, 282] width 859 height 448
